Goal: Task Accomplishment & Management: Use online tool/utility

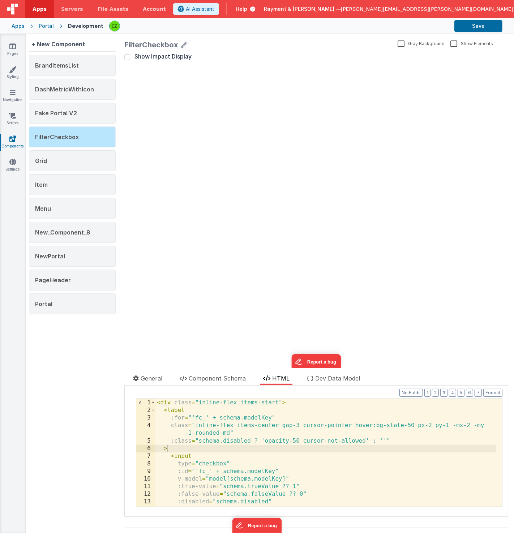
click at [235, 96] on div "Show Impact Display update page model (See schema to hide after dev) showElemen…" at bounding box center [316, 209] width 384 height 315
click at [226, 443] on div "< div class = "inline-flex items-start" > < label :for = "'fc_' + schema.modelK…" at bounding box center [325, 460] width 340 height 123
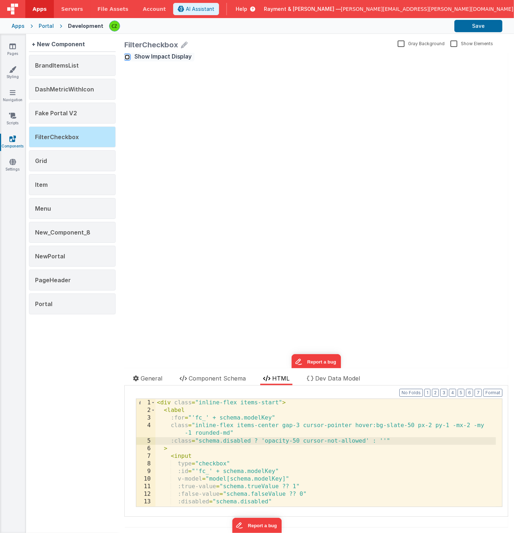
click at [124, 55] on input "Show Impact Display" at bounding box center [127, 57] width 6 height 6
click at [129, 56] on input "Show Impact Display" at bounding box center [127, 57] width 6 height 6
click at [127, 57] on input "Show Impact Display" at bounding box center [127, 57] width 6 height 6
click at [155, 57] on span "Show Impact Display" at bounding box center [162, 55] width 57 height 7
click at [130, 57] on input "Show Impact Display" at bounding box center [127, 57] width 6 height 6
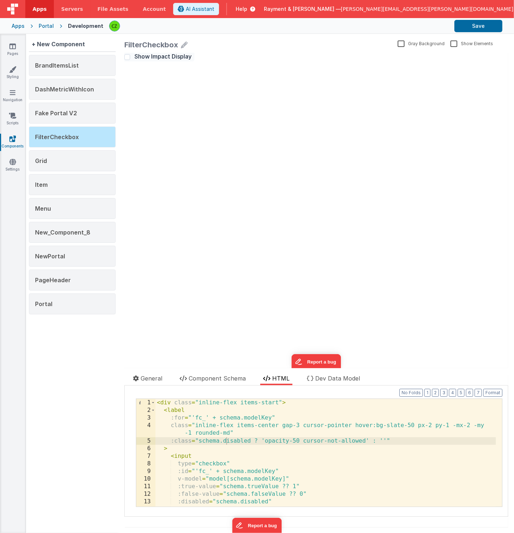
click at [148, 56] on span "Show Impact Display" at bounding box center [162, 55] width 57 height 7
click at [130, 56] on input "Show Impact Display" at bounding box center [127, 57] width 6 height 6
click at [148, 58] on span "Show Impact Display" at bounding box center [162, 55] width 57 height 7
click at [130, 58] on input "Show Impact Display" at bounding box center [127, 57] width 6 height 6
click at [137, 57] on span "Show Impact Display" at bounding box center [162, 55] width 57 height 7
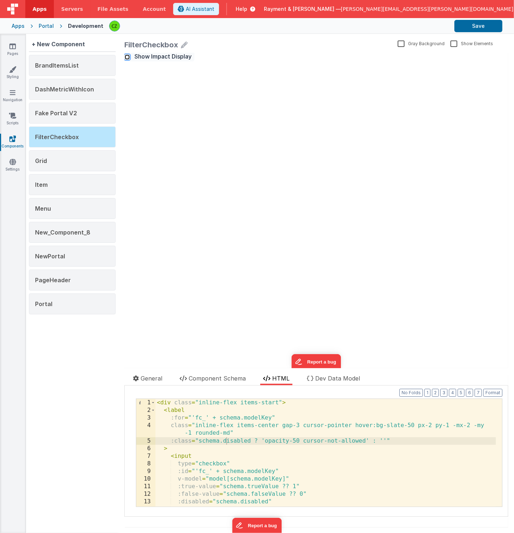
click at [130, 57] on input "Show Impact Display" at bounding box center [127, 57] width 6 height 6
checkbox input "true"
click at [203, 125] on div "Show Impact Display update page model (See schema to hide after dev) showElemen…" at bounding box center [316, 209] width 384 height 315
click at [213, 442] on div "< div class = "inline-flex items-start" > < label :for = "'fc_' + schema.modelK…" at bounding box center [325, 460] width 340 height 123
click at [46, 302] on span "Portal" at bounding box center [43, 303] width 17 height 7
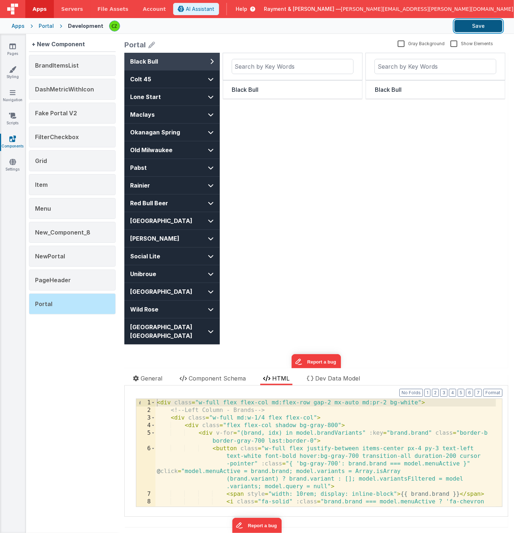
click at [474, 23] on button "Save" at bounding box center [478, 26] width 48 height 12
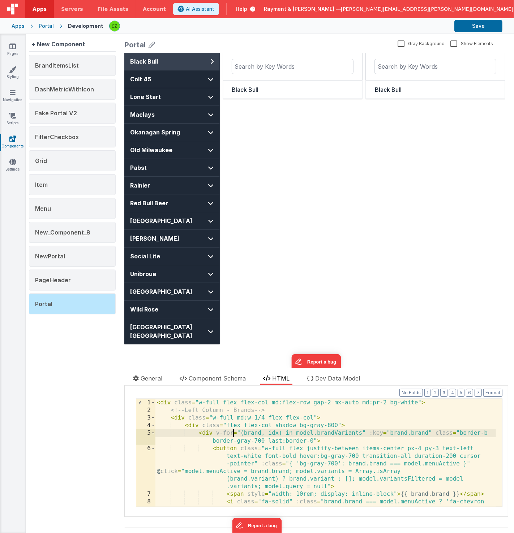
click at [232, 431] on div "< div class = "w-full flex flex-col md:flex-row gap-2 mx-auto md:pr-2 bg-white"…" at bounding box center [325, 460] width 340 height 123
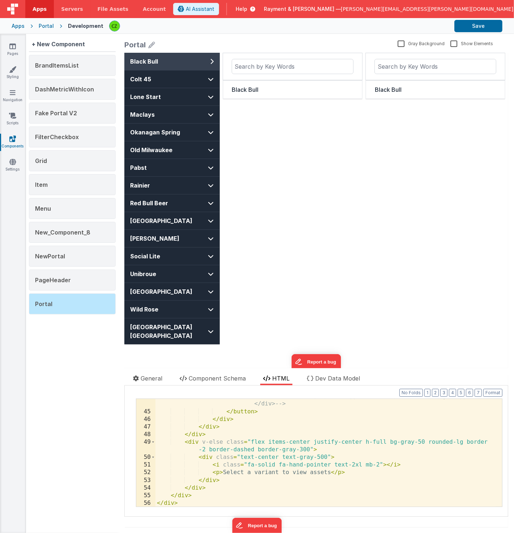
scroll to position [517, 0]
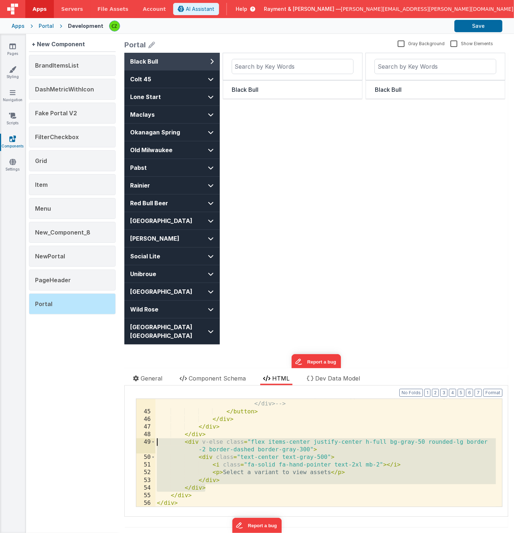
drag, startPoint x: 212, startPoint y: 488, endPoint x: 149, endPoint y: 442, distance: 78.1
click at [149, 442] on div "44 45 46 47 48 49 50 51 52 53 54 55 56 <div class="text-sm text-gray-500">{{ va…" at bounding box center [319, 452] width 366 height 108
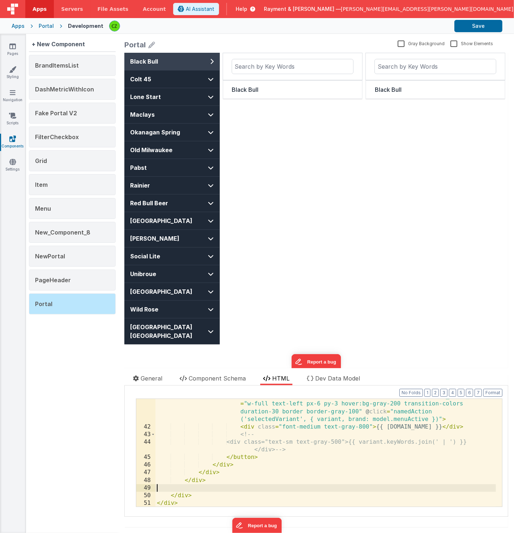
scroll to position [471, 0]
paste textarea
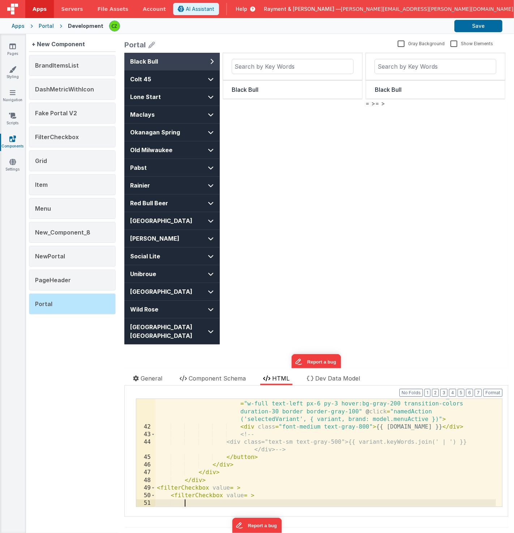
paste textarea
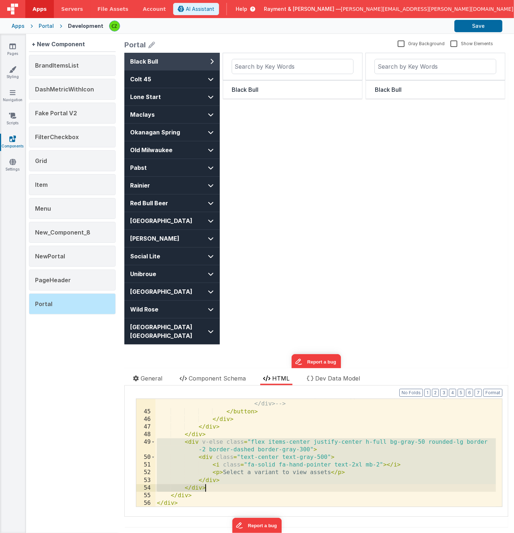
scroll to position [517, 0]
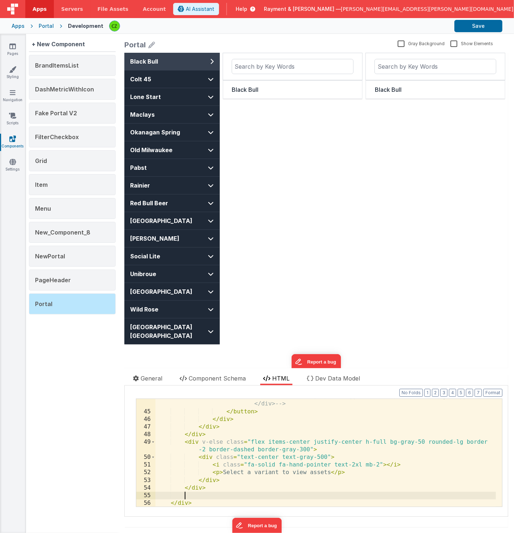
paste textarea
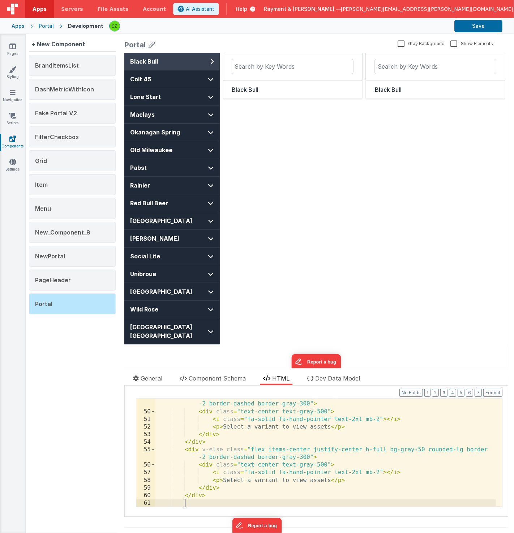
paste textarea
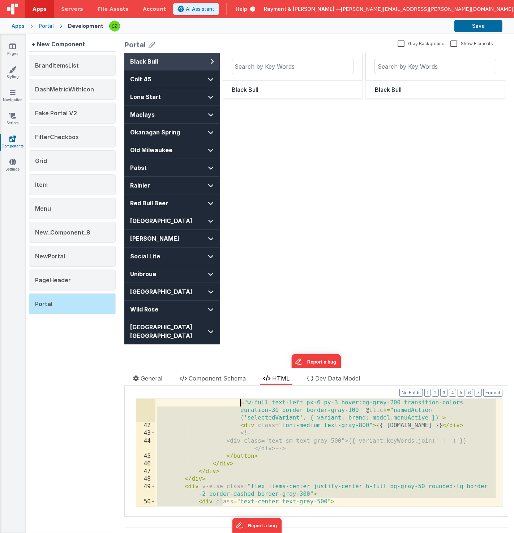
drag, startPoint x: 222, startPoint y: 457, endPoint x: 185, endPoint y: 395, distance: 72.4
click at [186, 394] on div "Format 7 6 5 4 3 2 1 No Folds 41 42 43 44 45 46 47 48 49 50 51 52 53 < button v…" at bounding box center [316, 451] width 372 height 124
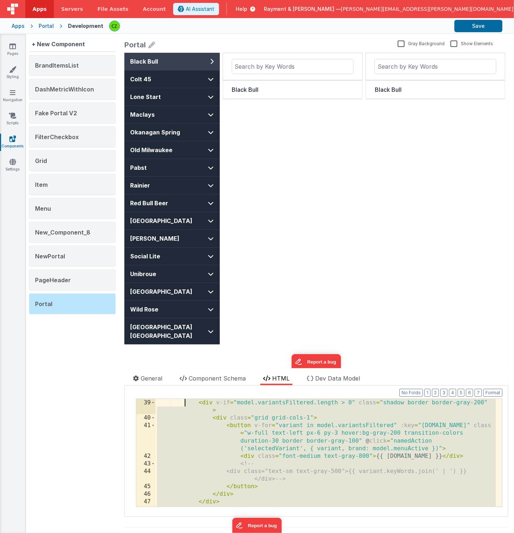
click at [208, 424] on div "< div v-if = "model.variantsFiltered.length > 0" class = "shadow border border-…" at bounding box center [325, 468] width 340 height 138
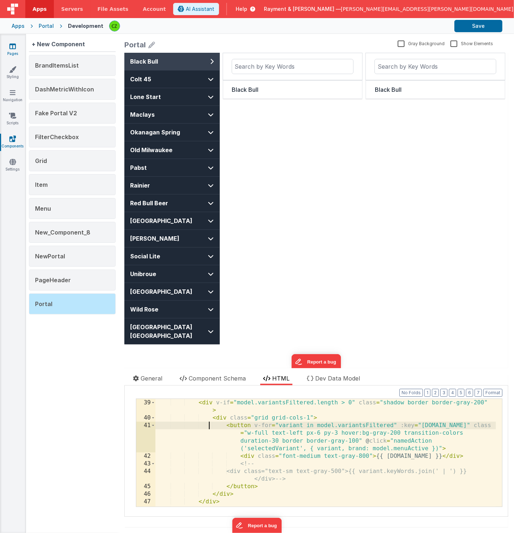
click at [10, 54] on link "Pages" at bounding box center [13, 50] width 26 height 14
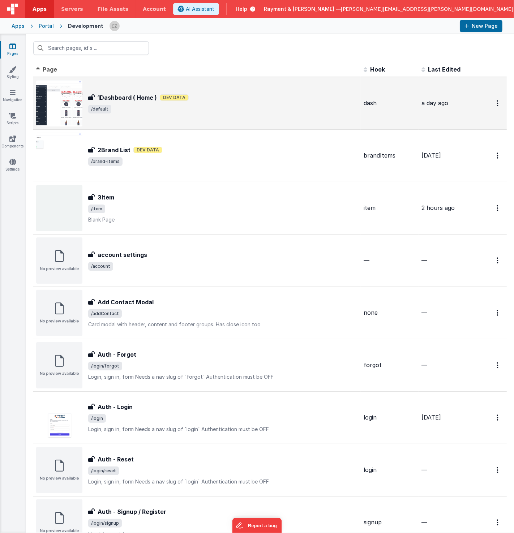
click at [247, 116] on div "1Dashboard ( Home ) 1Dashboard ( Home ) Dev Data /default" at bounding box center [196, 103] width 321 height 46
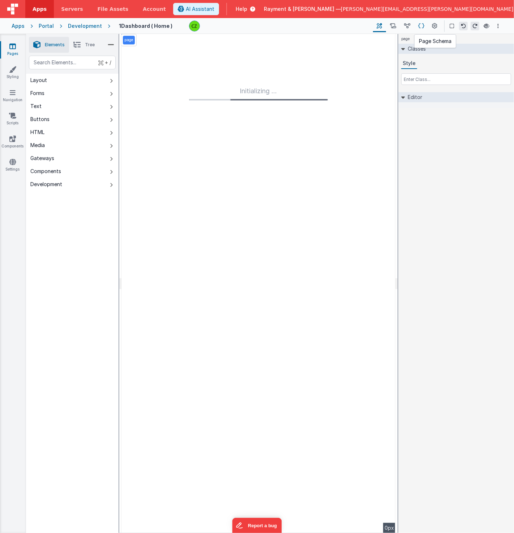
click at [420, 25] on icon at bounding box center [421, 26] width 6 height 8
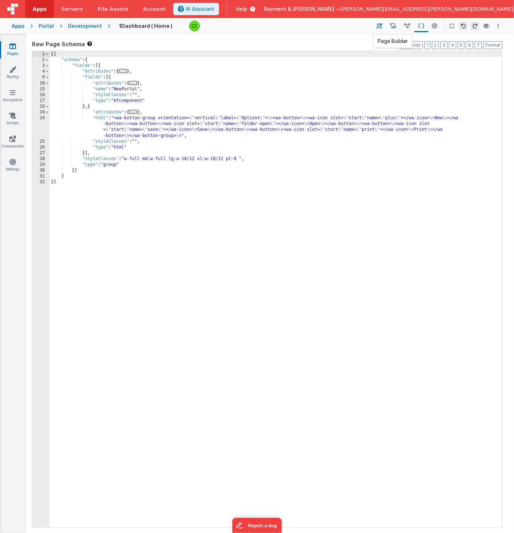
click at [384, 27] on button at bounding box center [379, 26] width 13 height 12
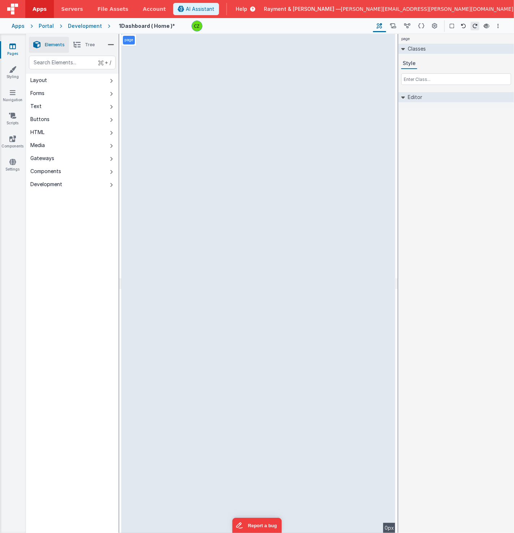
click at [82, 43] on li "Tree" at bounding box center [84, 45] width 30 height 16
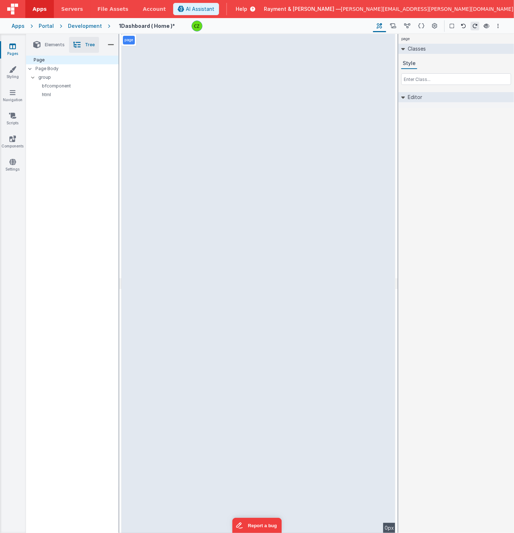
click at [51, 38] on li "Elements" at bounding box center [49, 45] width 40 height 16
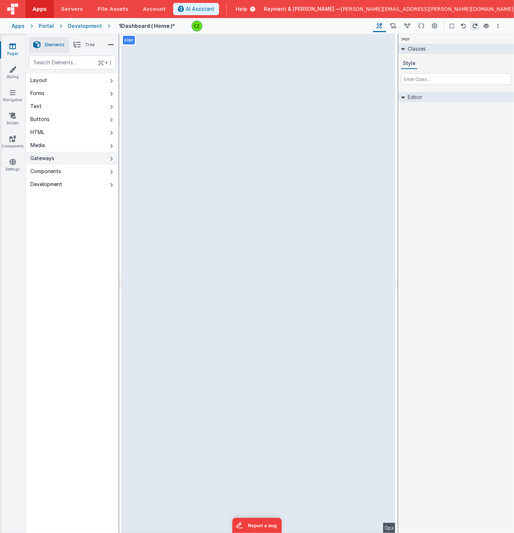
click at [46, 159] on div "Gateways" at bounding box center [42, 158] width 24 height 7
click at [49, 46] on span "Elements" at bounding box center [55, 45] width 20 height 6
click at [74, 47] on icon at bounding box center [76, 45] width 7 height 10
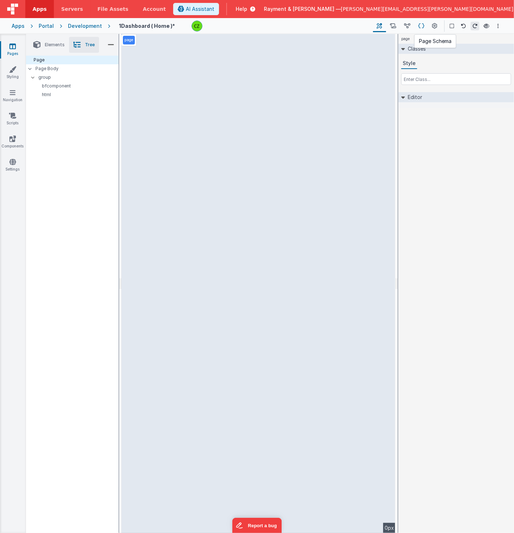
click at [419, 25] on icon at bounding box center [421, 26] width 6 height 8
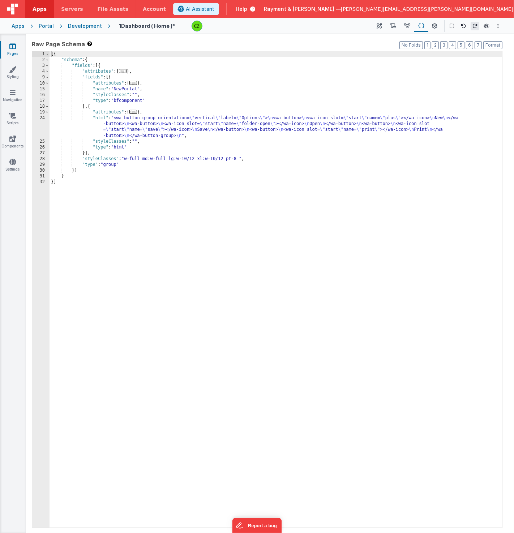
click at [79, 72] on div "[{ "schema" : { "fields" : [{ "attributes" : { ... } , "fields" : [{ "attribute…" at bounding box center [275, 295] width 453 height 488
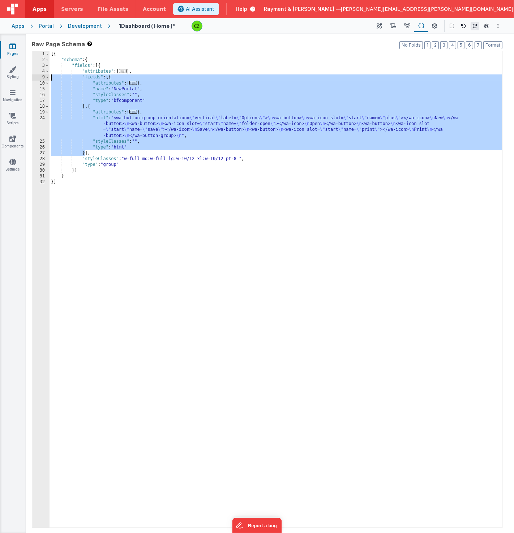
drag, startPoint x: 83, startPoint y: 152, endPoint x: 42, endPoint y: 75, distance: 87.4
click at [42, 75] on div "1 2 3 4 9 10 15 16 17 18 19 24 25 26 27 28 29 30 31 32 [{ "schema" : { "fields"…" at bounding box center [267, 289] width 470 height 477
click at [90, 90] on div "[{ "schema" : { "fields" : [{ "attributes" : { ... } , "fields" : [{ "attribute…" at bounding box center [275, 295] width 453 height 488
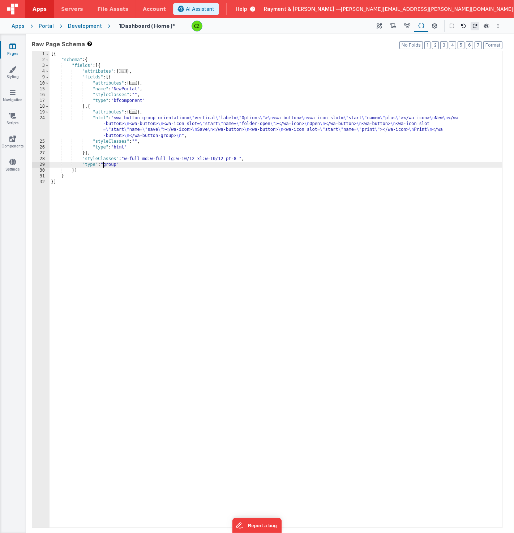
click at [102, 161] on div "[{ "schema" : { "fields" : [{ "attributes" : { ... } , "fields" : [{ "attribute…" at bounding box center [275, 295] width 453 height 488
click at [126, 164] on div "[{ "schema" : { "fields" : [{ "attributes" : { ... } , "fields" : [{ "attribute…" at bounding box center [275, 295] width 453 height 488
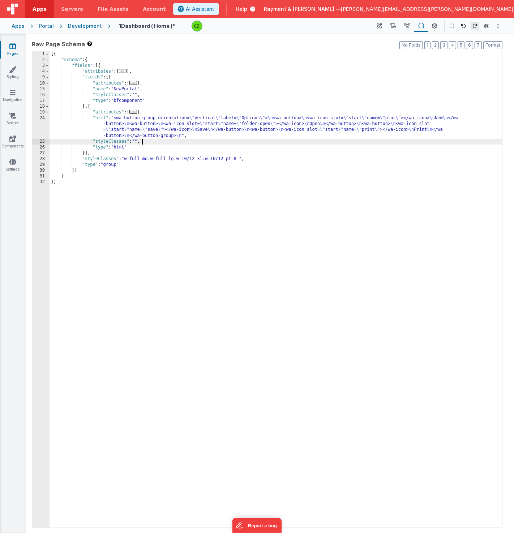
click at [141, 140] on div "[{ "schema" : { "fields" : [{ "attributes" : { ... } , "fields" : [{ "attribute…" at bounding box center [275, 295] width 453 height 488
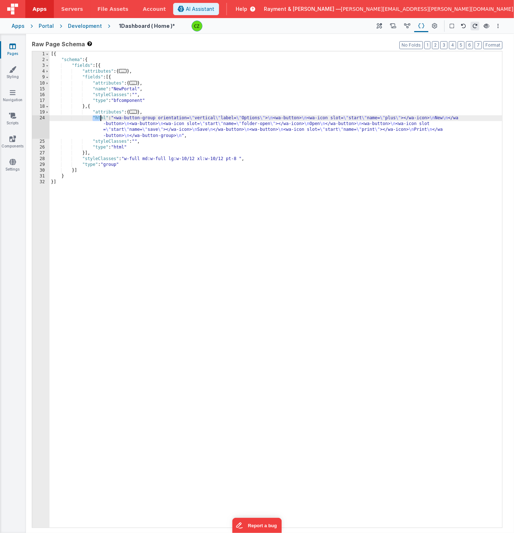
drag, startPoint x: 92, startPoint y: 116, endPoint x: 101, endPoint y: 126, distance: 13.8
click at [101, 126] on div "[{ "schema" : { "fields" : [{ "attributes" : { ... } , "fields" : [{ "attribute…" at bounding box center [275, 295] width 453 height 488
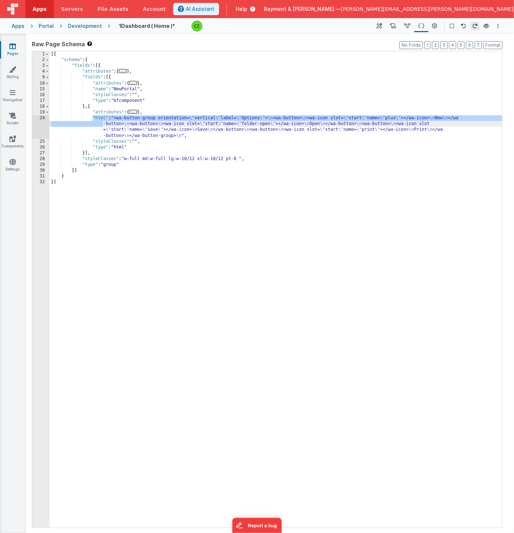
click at [105, 120] on div "[{ "schema" : { "fields" : [{ "attributes" : { ... } , "fields" : [{ "attribute…" at bounding box center [275, 295] width 453 height 488
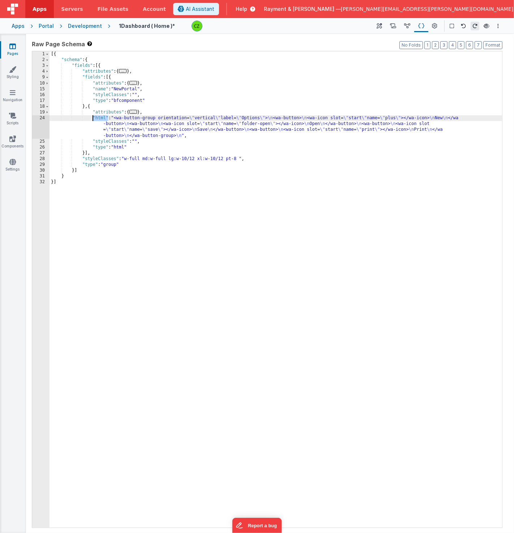
drag, startPoint x: 108, startPoint y: 118, endPoint x: 93, endPoint y: 119, distance: 14.5
click at [93, 119] on div "[{ "schema" : { "fields" : [{ "attributes" : { ... } , "fields" : [{ "attribute…" at bounding box center [275, 295] width 453 height 488
click at [121, 118] on div "[{ "schema" : { "fields" : [{ "attributes" : { ... } , "fields" : [{ "attribute…" at bounding box center [275, 295] width 453 height 488
click at [120, 116] on div "[{ "schema" : { "fields" : [{ "attributes" : { ... } , "fields" : [{ "attribute…" at bounding box center [275, 295] width 453 height 488
click at [119, 118] on div "[{ "schema" : { "fields" : [{ "attributes" : { ... } , "fields" : [{ "attribute…" at bounding box center [275, 295] width 453 height 488
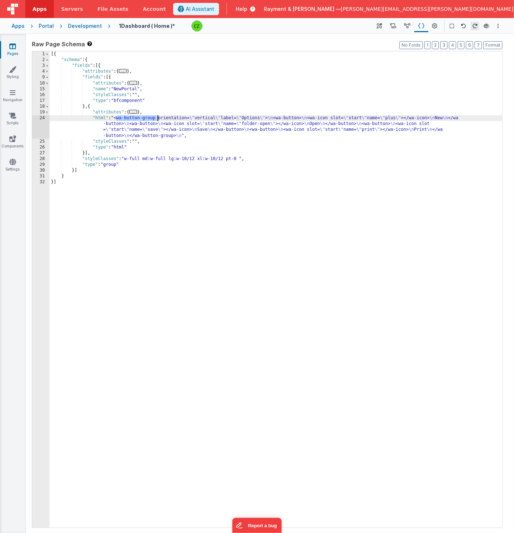
drag, startPoint x: 116, startPoint y: 118, endPoint x: 157, endPoint y: 118, distance: 41.2
click at [157, 118] on div "[{ "schema" : { "fields" : [{ "attributes" : { ... } , "fields" : [{ "attribute…" at bounding box center [275, 295] width 453 height 488
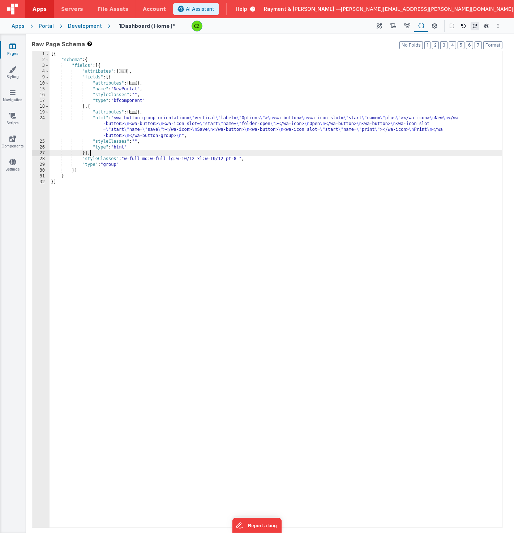
click at [177, 152] on div "[{ "schema" : { "fields" : [{ "attributes" : { ... } , "fields" : [{ "attribute…" at bounding box center [275, 295] width 453 height 488
click at [11, 141] on icon at bounding box center [12, 138] width 7 height 7
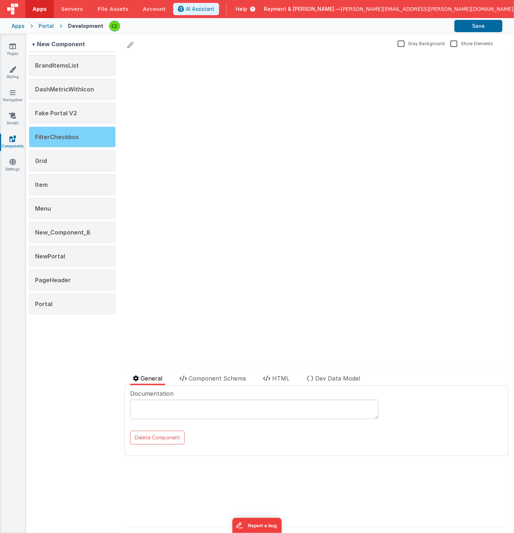
click at [67, 131] on div "FilterCheckbox" at bounding box center [72, 136] width 87 height 21
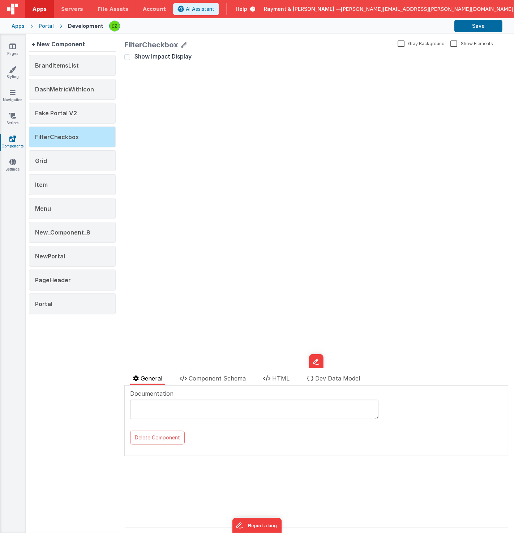
click at [334, 372] on div "FilterCheckbox Gray Background Show Elements General Component Schema HTML Dev …" at bounding box center [315, 283] width 395 height 499
click at [332, 378] on span "Dev Data Model" at bounding box center [337, 378] width 45 height 7
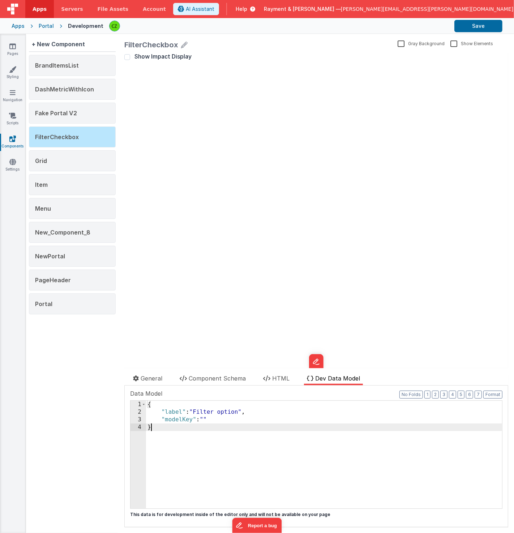
click at [216, 438] on div "{ "label" : "Filter option" , "modelKey" : "" }" at bounding box center [324, 462] width 356 height 123
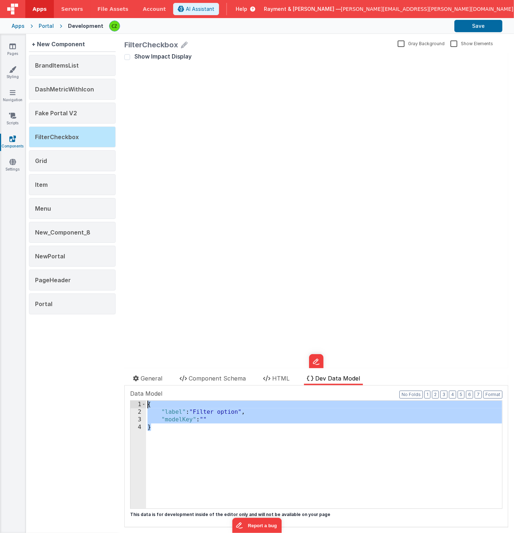
drag, startPoint x: 211, startPoint y: 428, endPoint x: 116, endPoint y: 396, distance: 99.8
click at [116, 396] on div "+ New Component BrandItemsList DashMetricWithIcon Fake Portal V2 FilterCheckbox…" at bounding box center [270, 283] width 488 height 499
click at [175, 432] on div "{ "label" : "Filter option" , "modelKey" : "" }" at bounding box center [324, 462] width 356 height 123
drag, startPoint x: 175, startPoint y: 434, endPoint x: 122, endPoint y: 391, distance: 68.0
click at [122, 391] on div "FilterCheckbox Gray Background Show Elements General Component Schema HTML Dev …" at bounding box center [315, 283] width 395 height 499
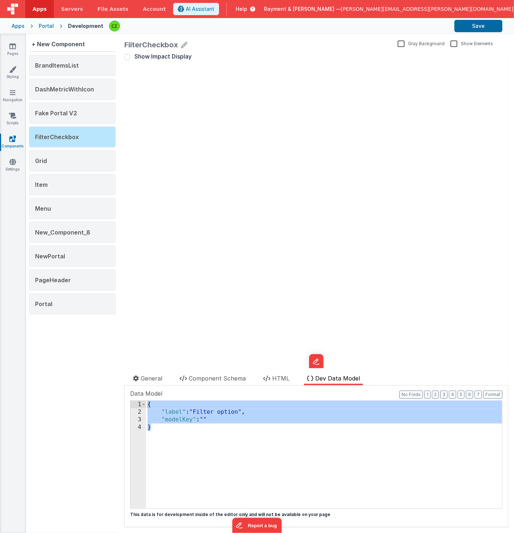
click at [154, 120] on div "Show Impact Display update page model (See schema to hide after dev) showElemen…" at bounding box center [316, 209] width 384 height 315
click at [126, 55] on input "Show Impact Display" at bounding box center [127, 57] width 6 height 6
click at [149, 57] on span "Show Impact Display" at bounding box center [162, 55] width 57 height 7
click at [130, 57] on input "Show Impact Display" at bounding box center [127, 57] width 6 height 6
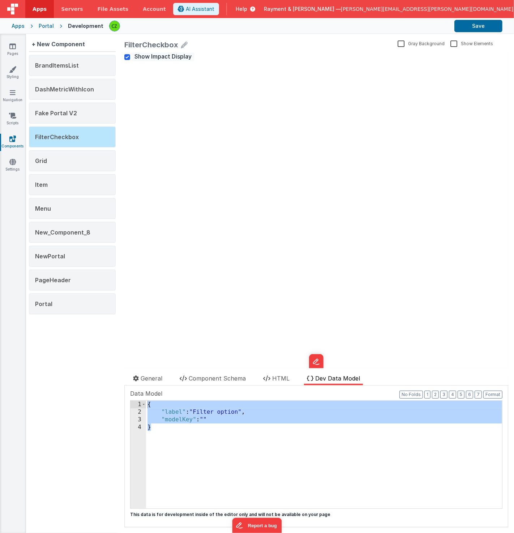
click at [149, 56] on span "Show Impact Display" at bounding box center [162, 55] width 57 height 7
click at [130, 56] on input "Show Impact Display" at bounding box center [127, 57] width 6 height 6
click at [149, 56] on span "Show Impact Display" at bounding box center [162, 55] width 57 height 7
click at [130, 56] on input "Show Impact Display" at bounding box center [127, 57] width 6 height 6
click at [149, 56] on span "Show Impact Display" at bounding box center [162, 55] width 57 height 7
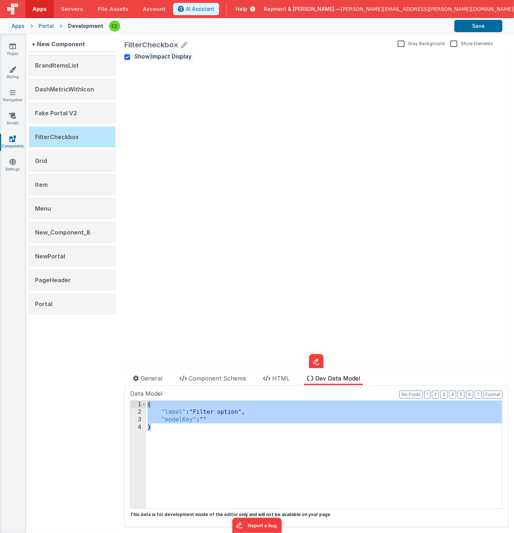
click at [130, 56] on input "Show Impact Display" at bounding box center [127, 57] width 6 height 6
click at [149, 56] on span "Show Impact Display" at bounding box center [162, 55] width 57 height 7
click at [130, 56] on input "Show Impact Display" at bounding box center [127, 57] width 6 height 6
click at [149, 56] on span "Show Impact Display" at bounding box center [162, 55] width 57 height 7
click at [130, 56] on input "Show Impact Display" at bounding box center [127, 57] width 6 height 6
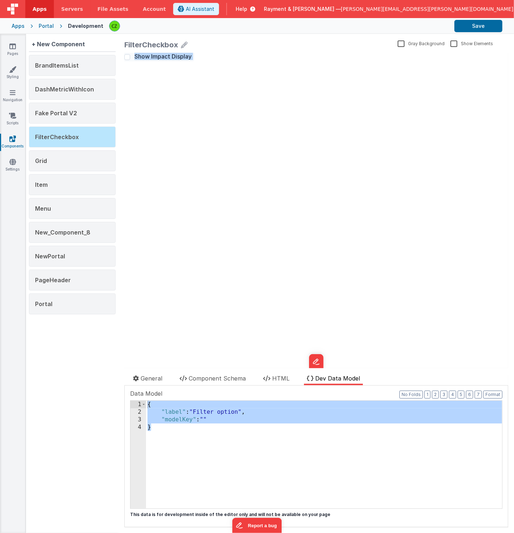
click at [149, 56] on span "Show Impact Display" at bounding box center [162, 55] width 57 height 7
click at [130, 56] on input "Show Impact Display" at bounding box center [127, 57] width 6 height 6
click at [149, 56] on span "Show Impact Display" at bounding box center [162, 55] width 57 height 7
click at [130, 56] on input "Show Impact Display" at bounding box center [127, 57] width 6 height 6
checkbox input "false"
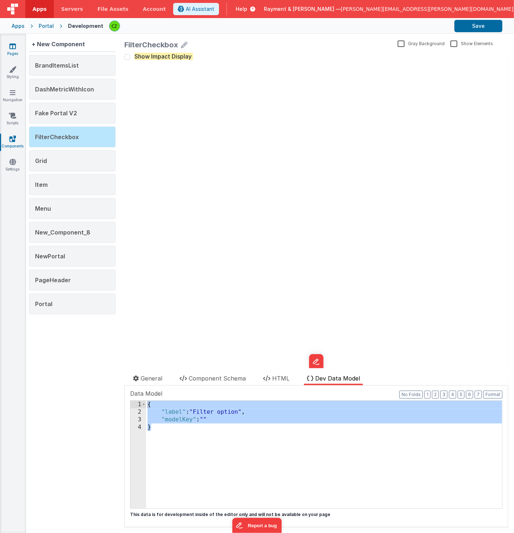
click at [10, 45] on icon at bounding box center [12, 46] width 7 height 7
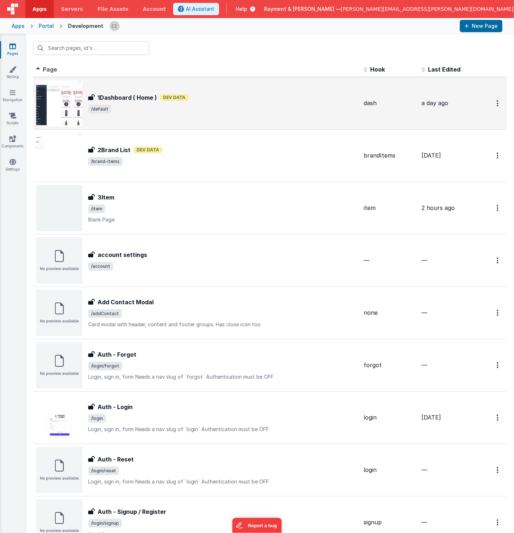
click at [210, 111] on span "/default" at bounding box center [222, 109] width 269 height 9
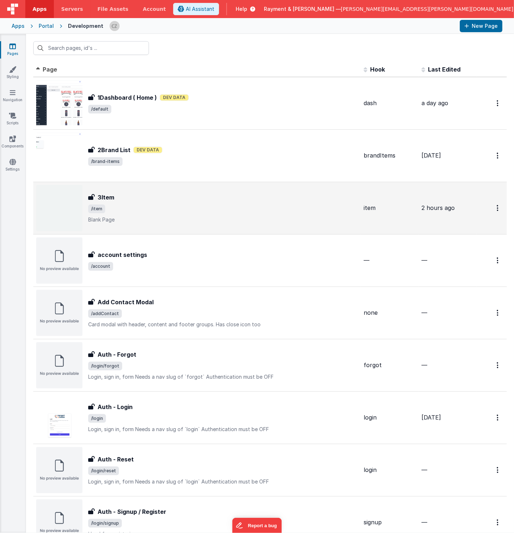
click at [151, 207] on span "/item" at bounding box center [222, 208] width 269 height 9
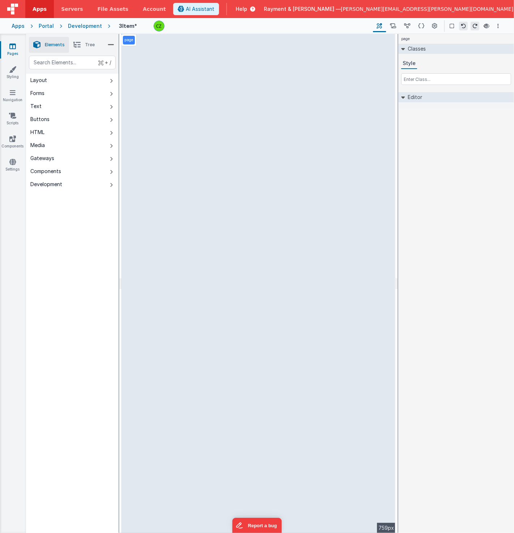
click at [82, 43] on li "Tree" at bounding box center [84, 45] width 30 height 16
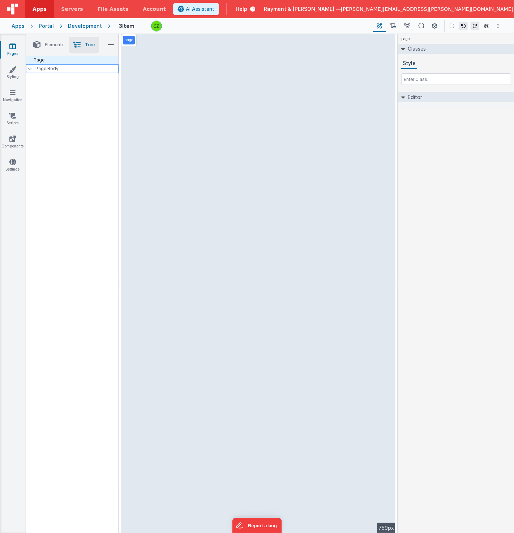
click at [30, 68] on icon at bounding box center [30, 69] width 4 height 2
click at [30, 68] on icon at bounding box center [30, 69] width 2 height 4
click at [59, 125] on div "Page Page Body" at bounding box center [72, 271] width 92 height 431
